Goal: Transaction & Acquisition: Purchase product/service

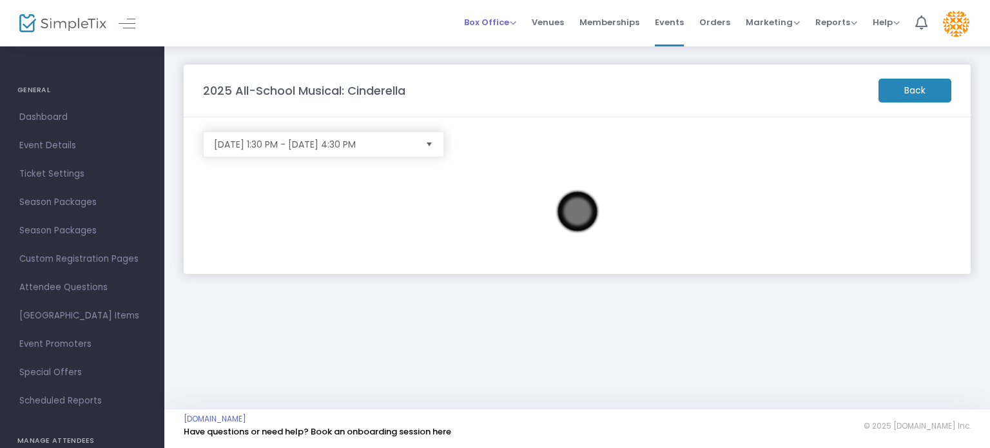
click at [482, 23] on span "Box Office" at bounding box center [490, 22] width 52 height 12
click at [485, 43] on li "Sell Tickets" at bounding box center [510, 43] width 92 height 25
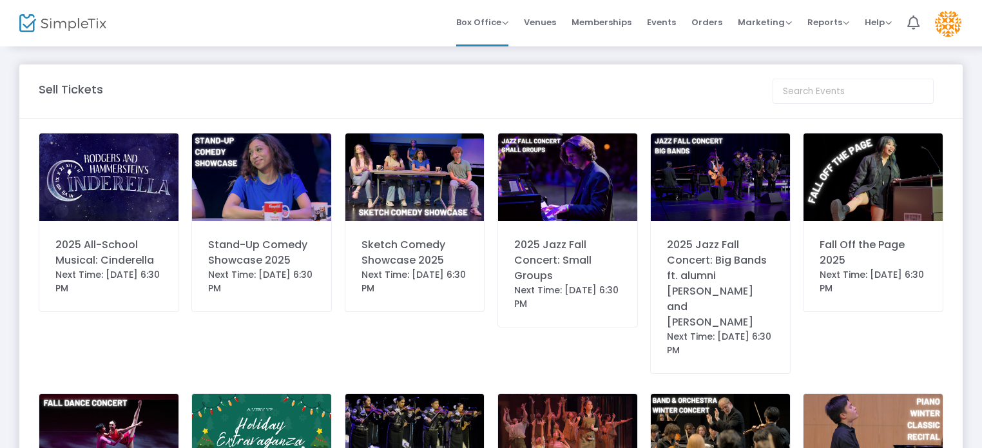
click at [70, 195] on img at bounding box center [108, 177] width 139 height 88
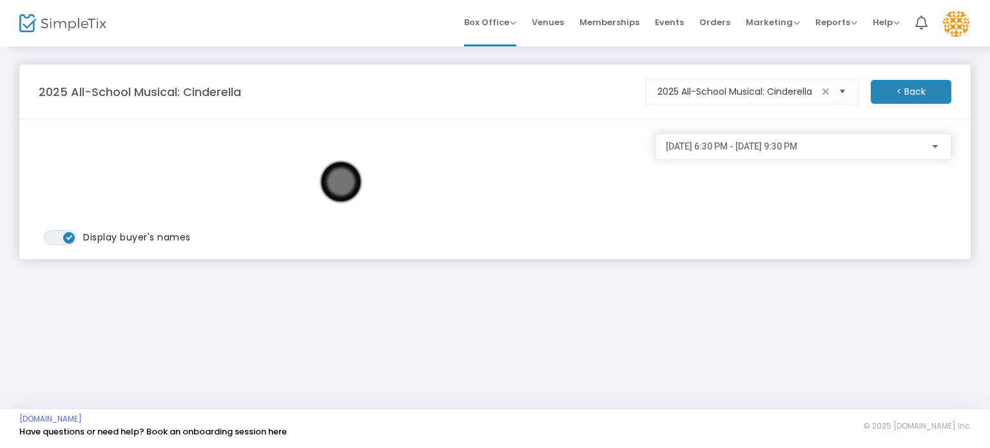
click at [708, 149] on span "10/17/2025 @ 6:30 PM - 10/17/2025 @ 9:30 PM" at bounding box center [731, 146] width 131 height 10
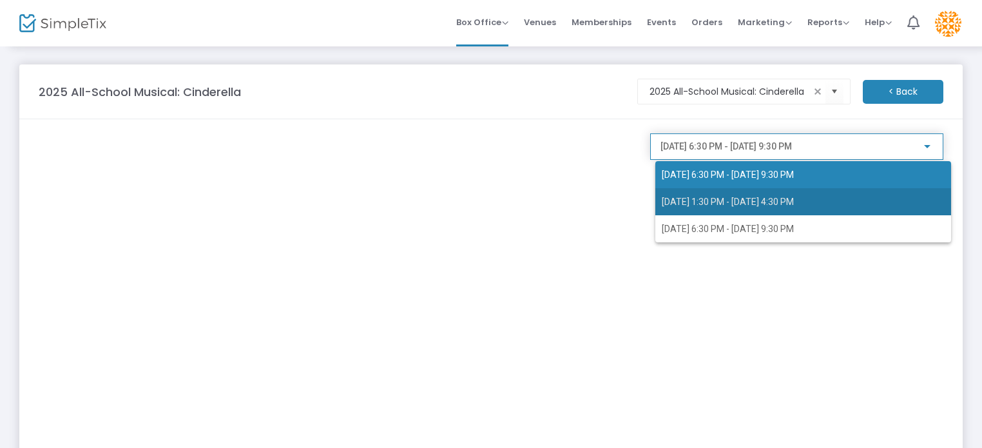
click at [701, 197] on span "10/18/2025 @ 1:30 PM - 10/18/2025 @ 4:30 PM" at bounding box center [728, 202] width 132 height 10
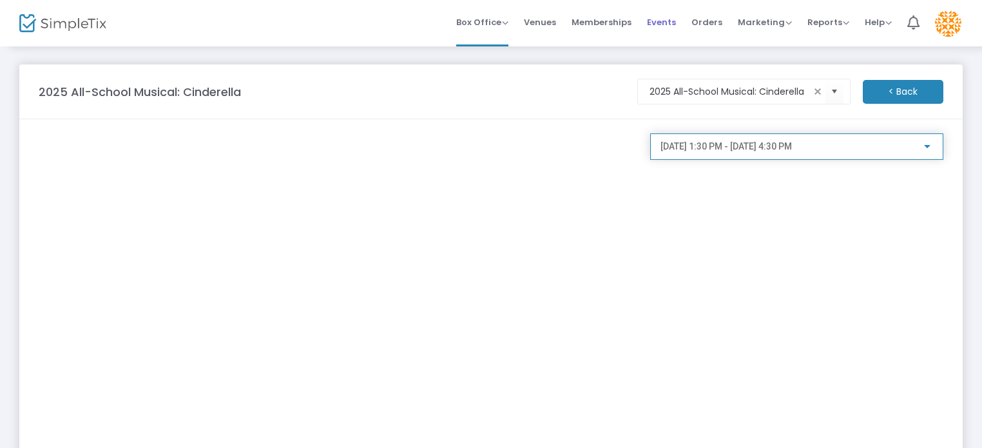
click at [659, 23] on span "Events" at bounding box center [661, 22] width 29 height 33
